Goal: Go to known website: Access a specific website the user already knows

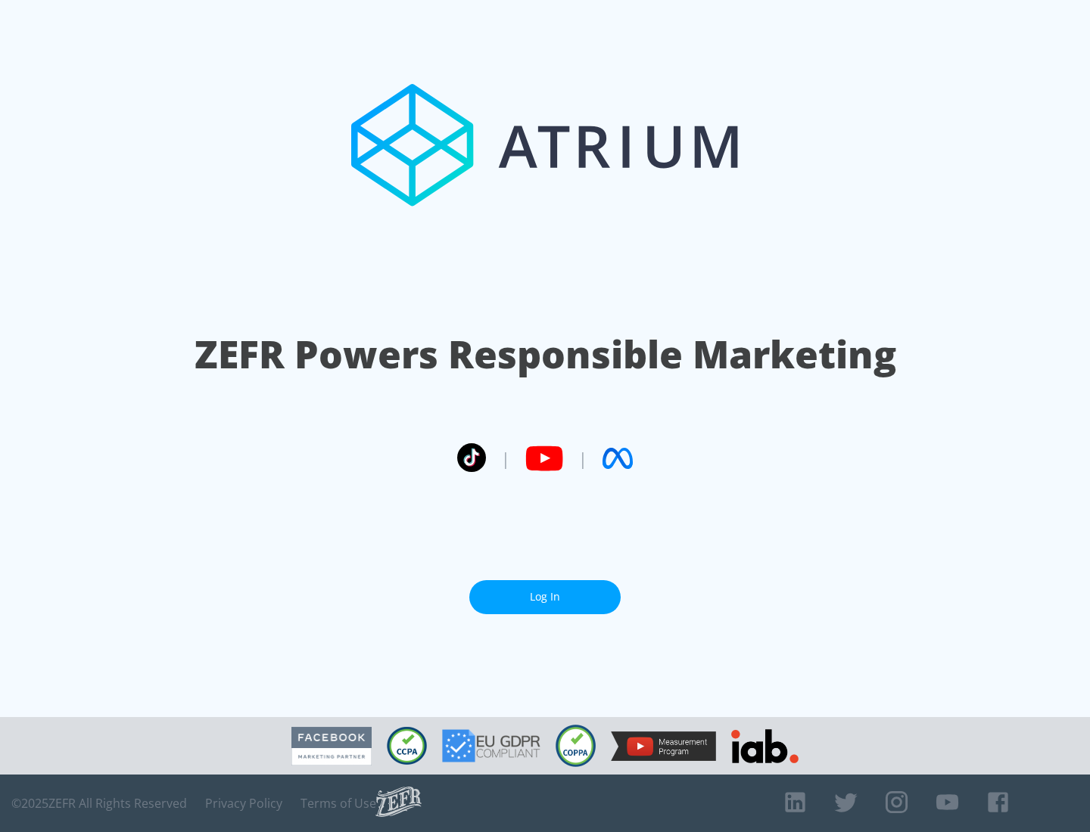
click at [545, 597] on link "Log In" at bounding box center [544, 597] width 151 height 34
